Goal: Information Seeking & Learning: Compare options

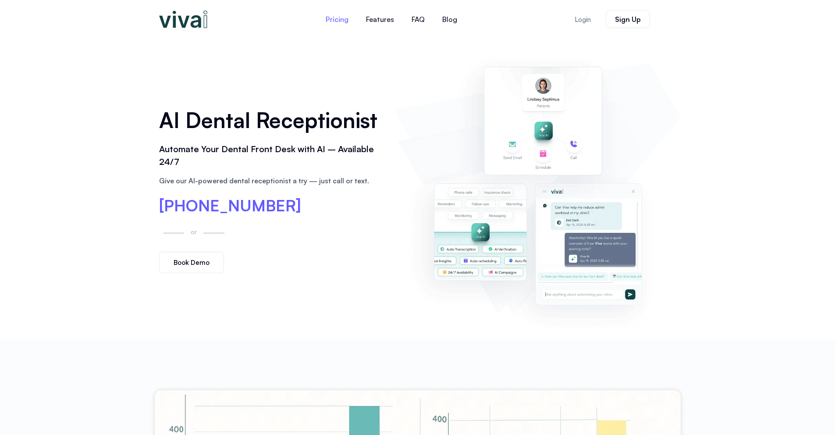
click at [341, 18] on link "Pricing" at bounding box center [337, 19] width 40 height 21
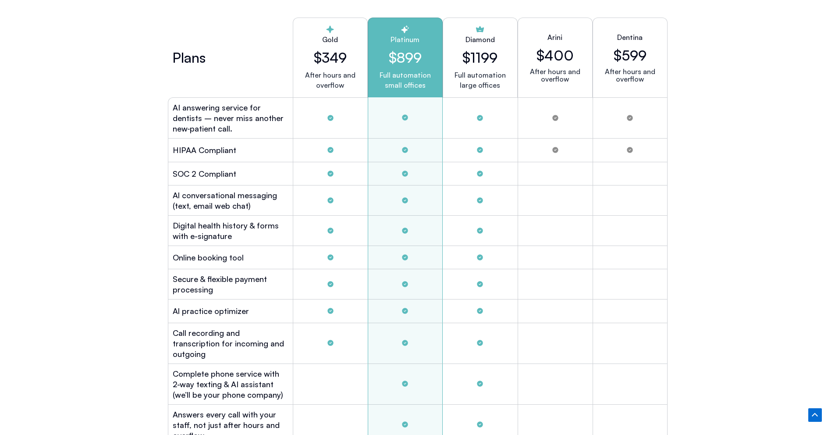
scroll to position [2411, 0]
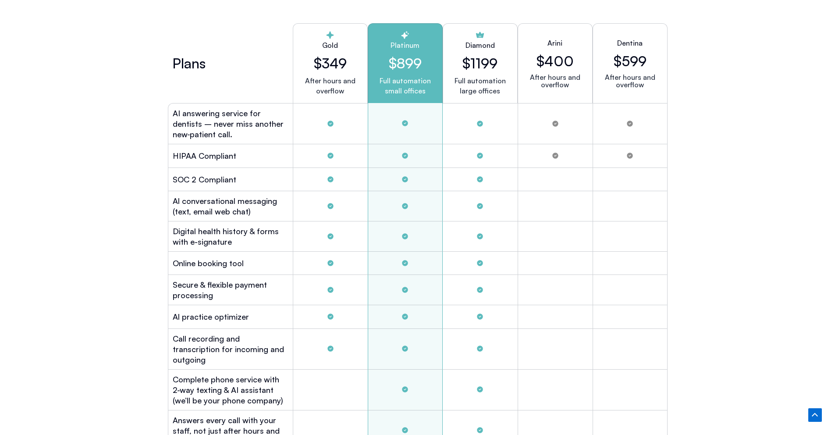
click at [637, 45] on h2 "Dentina" at bounding box center [629, 43] width 25 height 11
click at [634, 53] on h2 "$599" at bounding box center [629, 61] width 33 height 17
click at [632, 56] on h2 "$599" at bounding box center [629, 61] width 33 height 17
click at [629, 68] on div "Dentina $599 After hours and overflow" at bounding box center [629, 63] width 75 height 80
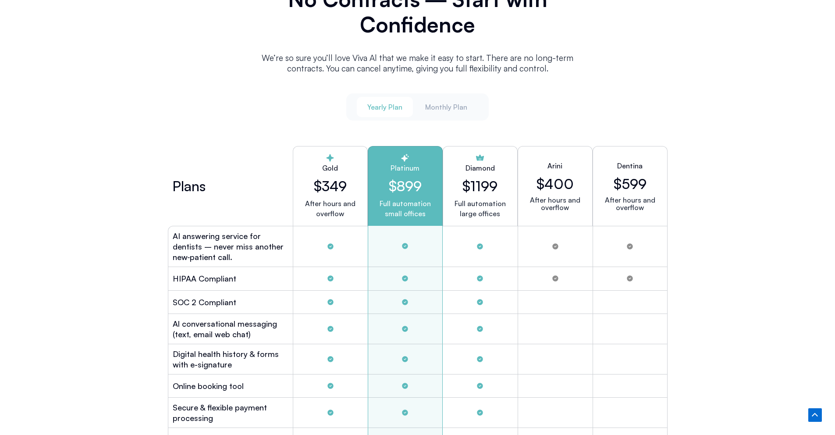
scroll to position [2165, 0]
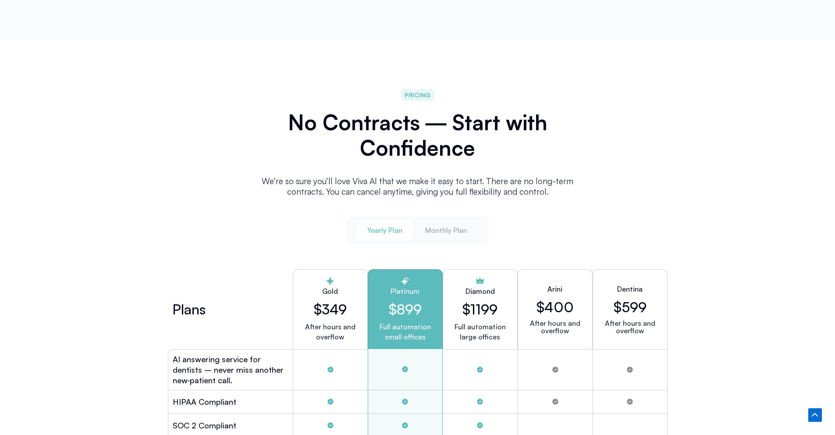
click at [462, 301] on h2 "$1199" at bounding box center [479, 309] width 35 height 17
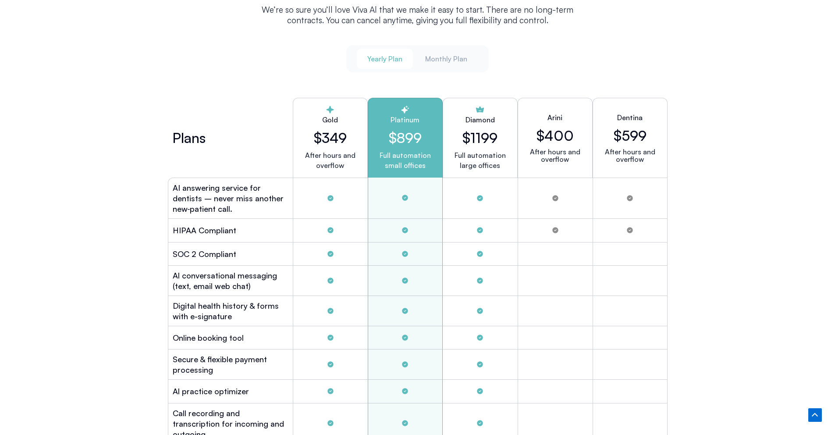
scroll to position [2338, 0]
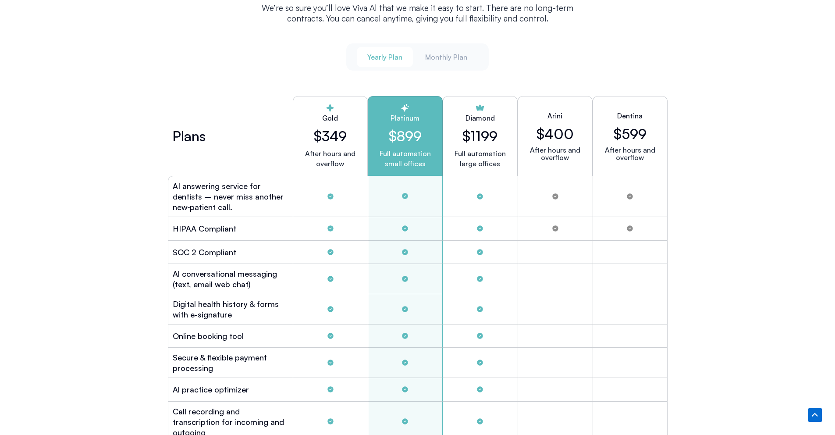
click at [335, 278] on div "Tabs. Open items with Enter or Space, close with Escape and navigate using the …" at bounding box center [330, 279] width 75 height 30
click at [343, 140] on h2 "$349" at bounding box center [330, 135] width 60 height 17
click at [427, 52] on span "Monthly Plan" at bounding box center [446, 57] width 42 height 10
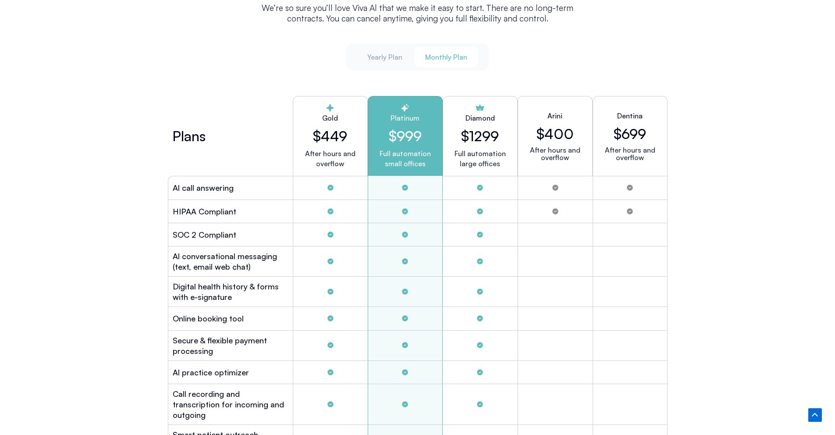
click at [482, 142] on h2 "$1299" at bounding box center [480, 135] width 38 height 17
click at [583, 142] on div "Arini $400 After hours and overflow" at bounding box center [554, 136] width 75 height 80
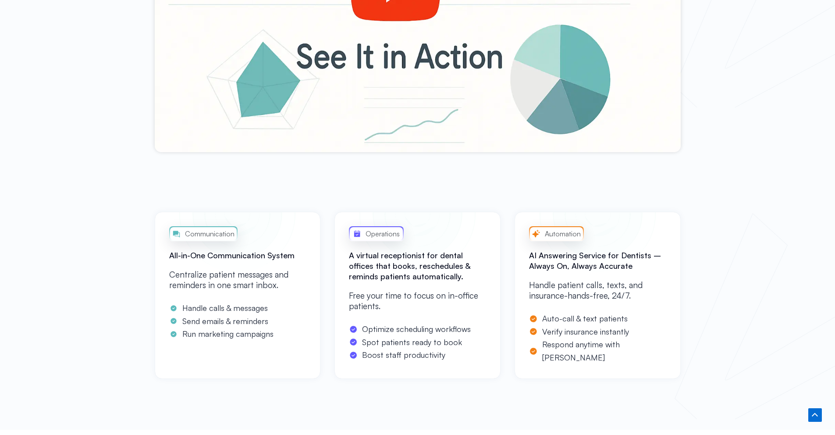
scroll to position [0, 0]
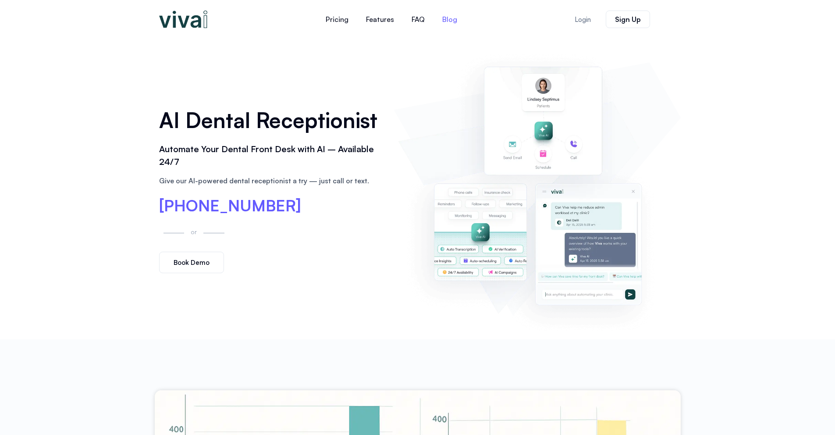
click at [448, 21] on link "Blog" at bounding box center [449, 19] width 32 height 21
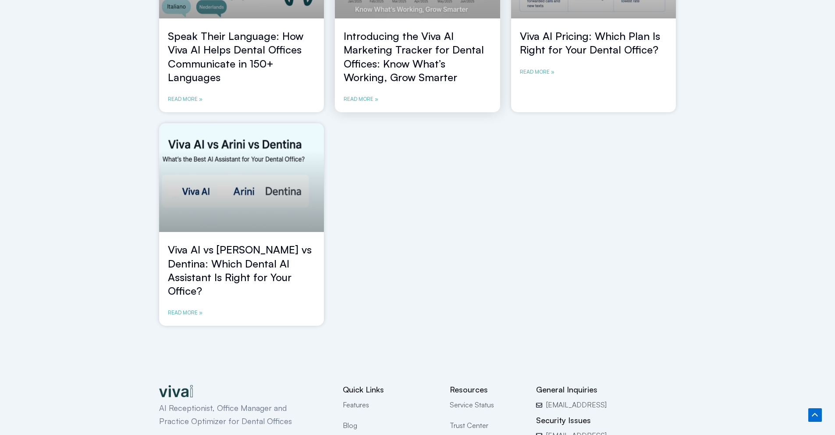
scroll to position [756, 0]
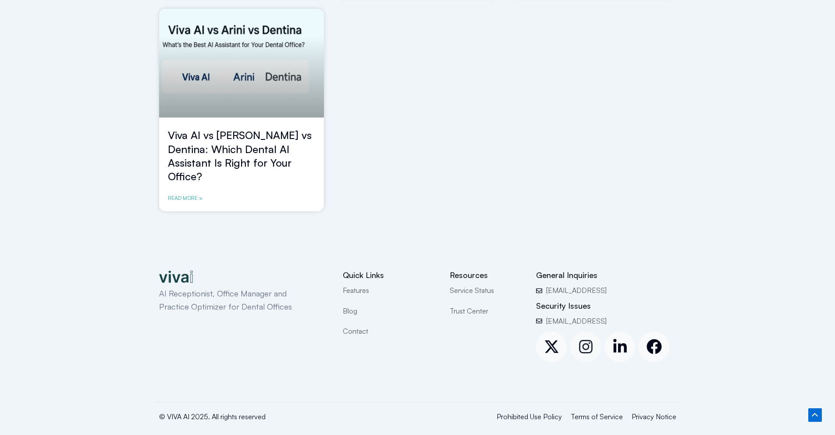
click at [588, 339] on icon at bounding box center [585, 346] width 15 height 15
